Goal: Check status: Check status

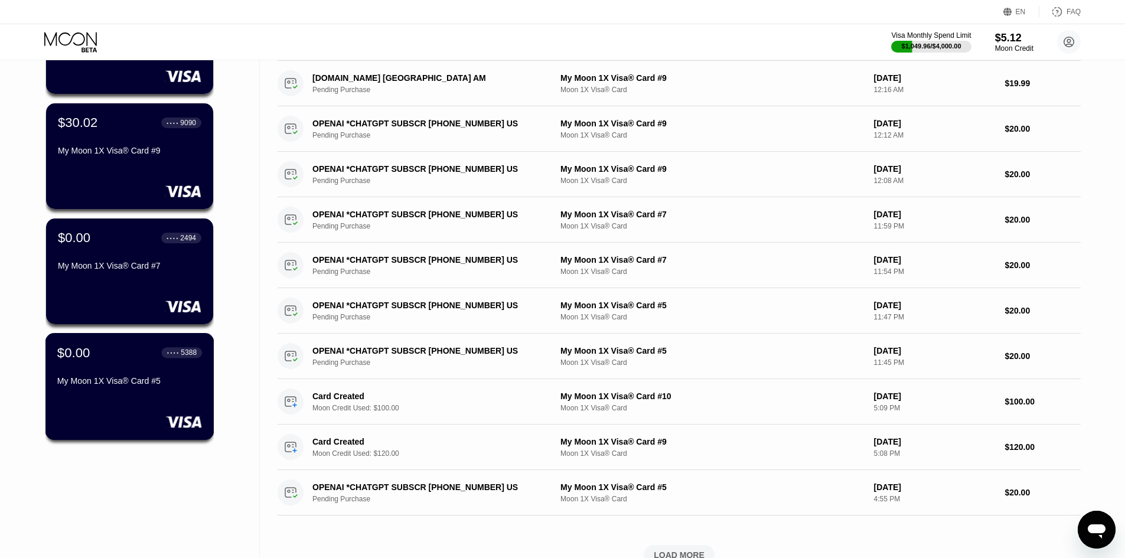
scroll to position [59, 0]
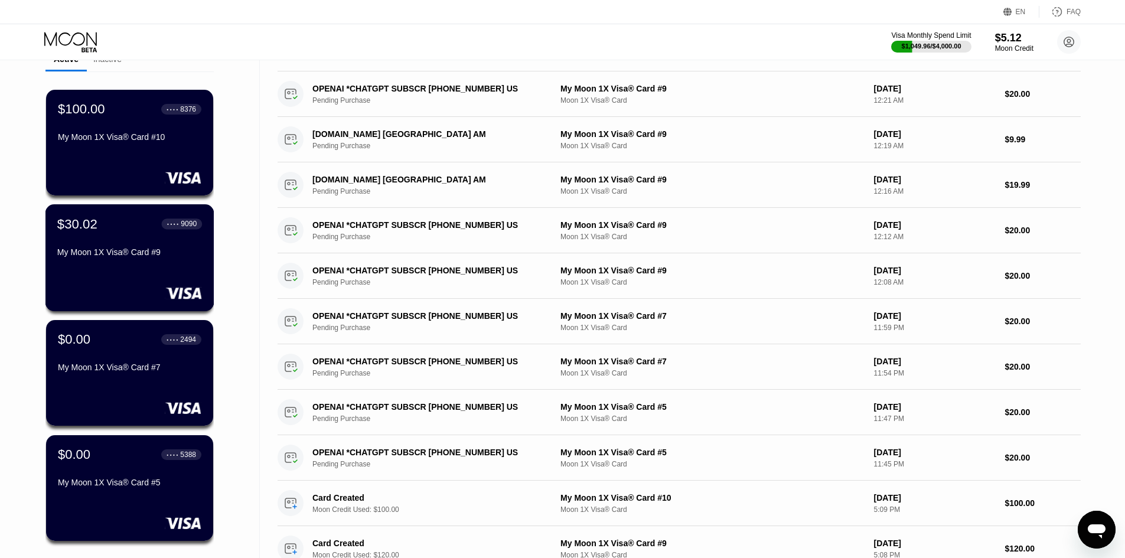
click at [105, 295] on div at bounding box center [129, 293] width 145 height 12
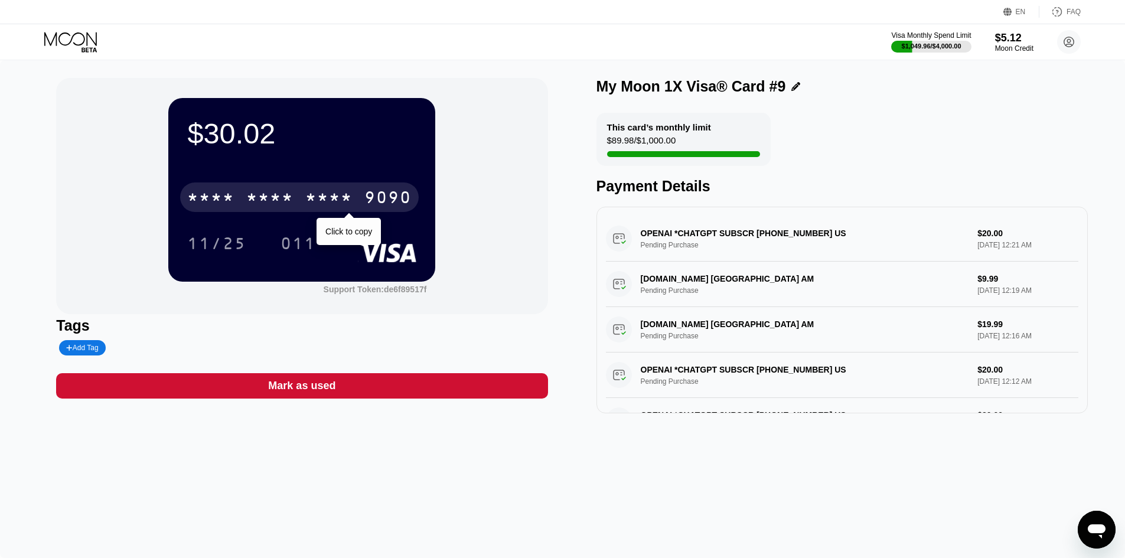
click at [340, 201] on div "* * * *" at bounding box center [328, 199] width 47 height 19
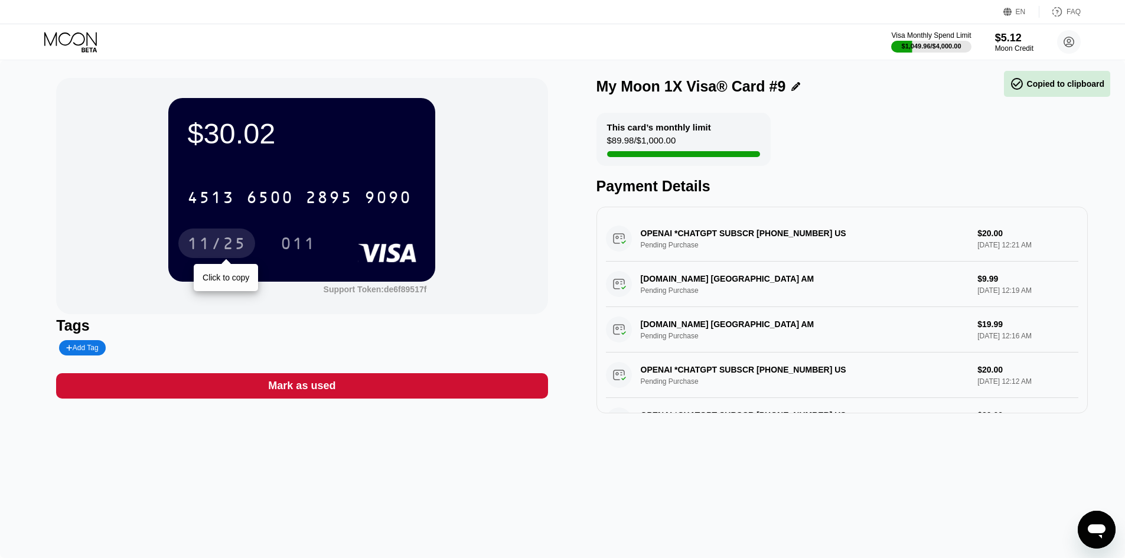
click at [219, 247] on div "11/25" at bounding box center [216, 245] width 59 height 19
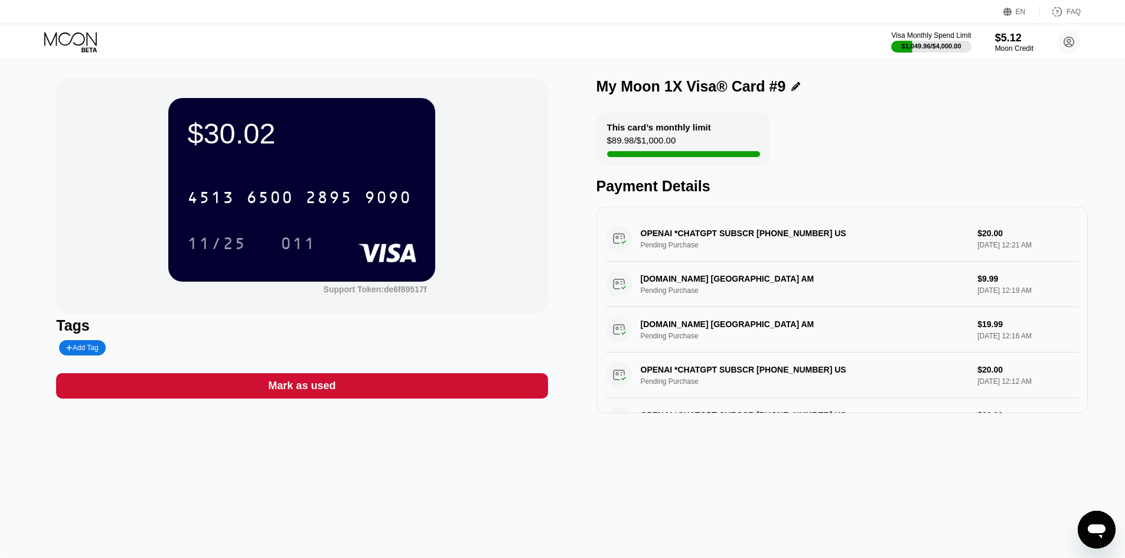
click at [245, 256] on div "11/25" at bounding box center [216, 243] width 77 height 30
click at [269, 252] on div "11/25 011" at bounding box center [301, 243] width 229 height 30
click at [287, 247] on div "011" at bounding box center [297, 245] width 35 height 19
click at [53, 47] on icon at bounding box center [71, 42] width 55 height 21
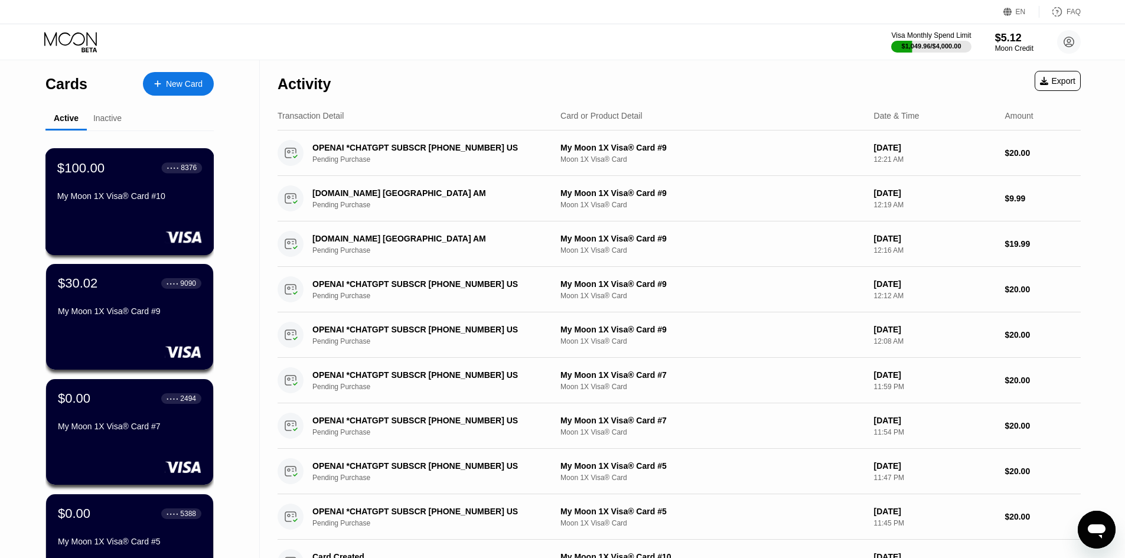
click at [138, 205] on div "My Moon 1X Visa® Card #10" at bounding box center [129, 198] width 145 height 14
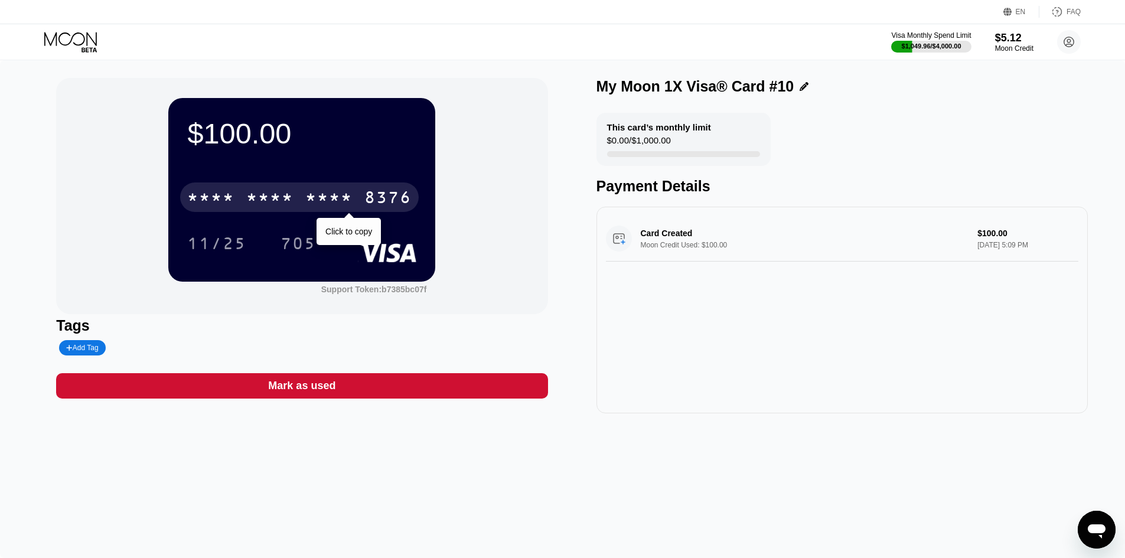
click at [265, 196] on div "* * * *" at bounding box center [269, 199] width 47 height 19
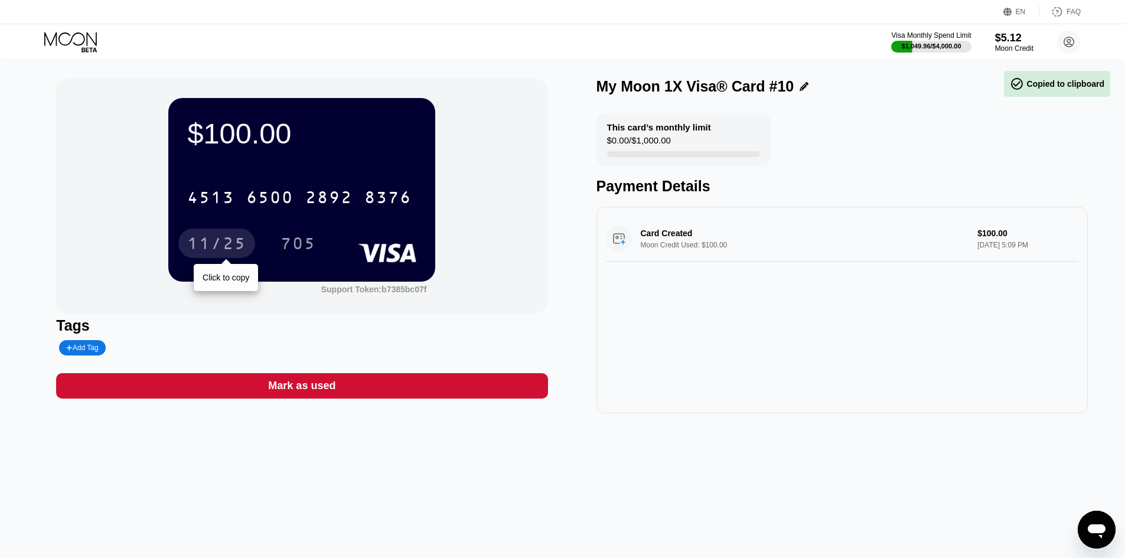
click at [206, 244] on div "11/25" at bounding box center [216, 245] width 59 height 19
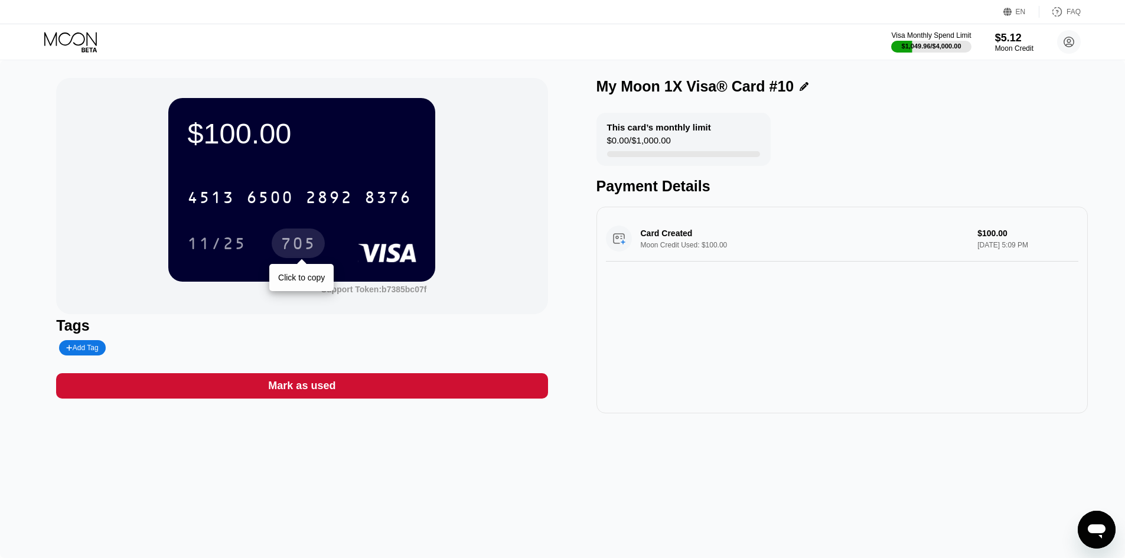
click at [292, 249] on div "705" at bounding box center [297, 245] width 35 height 19
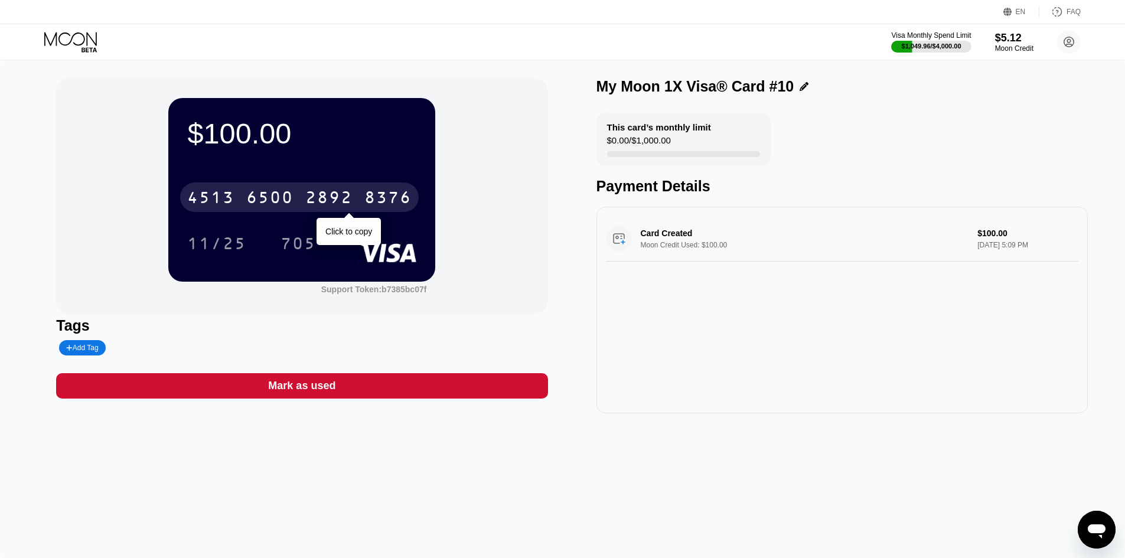
click at [372, 191] on div "8376" at bounding box center [387, 199] width 47 height 19
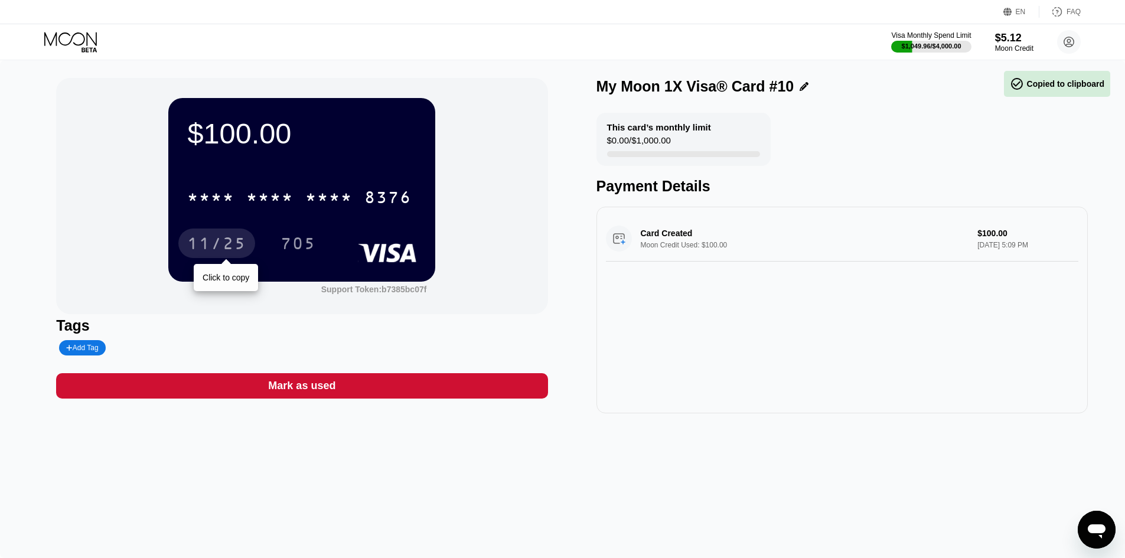
click at [242, 236] on div "11/25" at bounding box center [216, 243] width 77 height 30
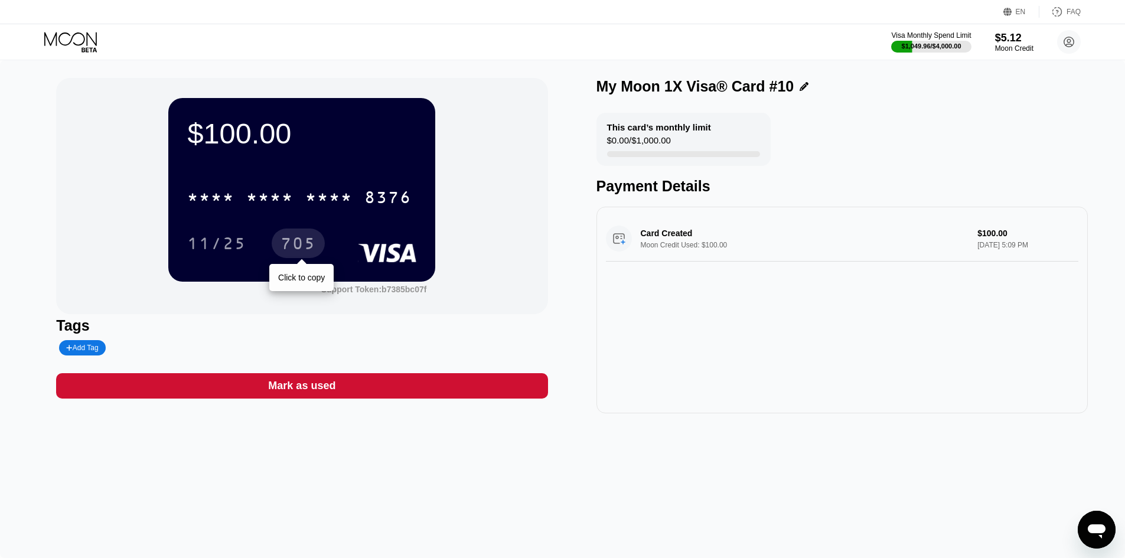
click at [302, 246] on div "705" at bounding box center [297, 245] width 35 height 19
